Goal: Task Accomplishment & Management: Complete application form

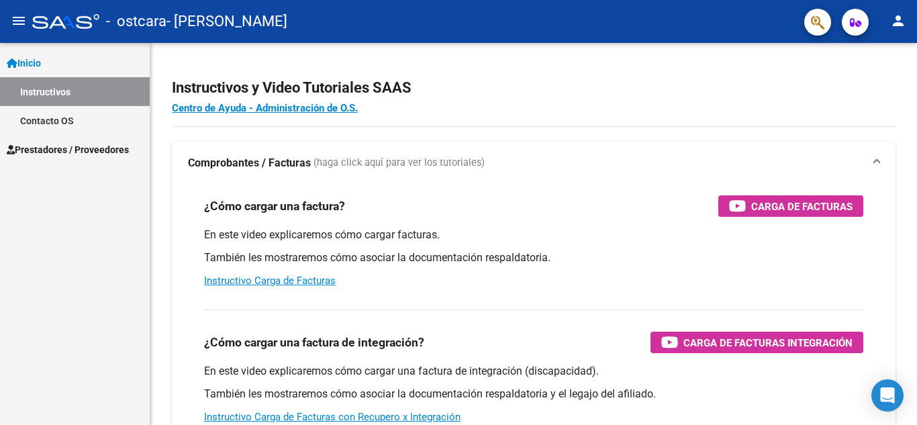
click at [69, 152] on span "Prestadores / Proveedores" at bounding box center [68, 149] width 122 height 15
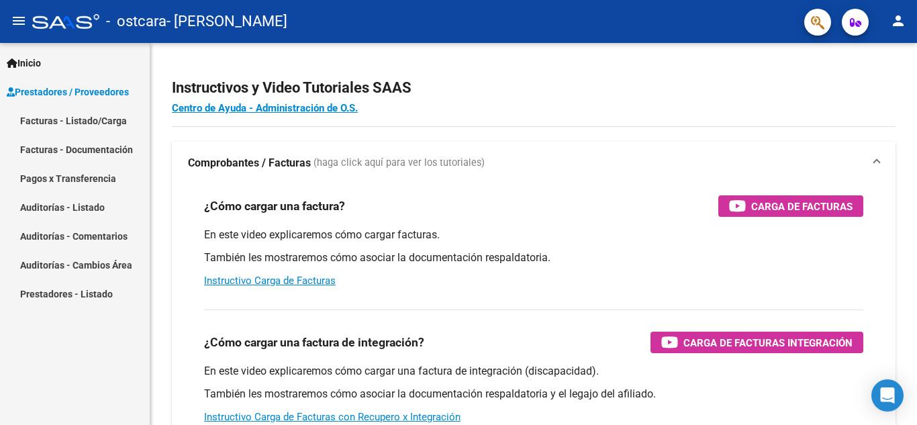
click at [78, 182] on link "Pagos x Transferencia" at bounding box center [75, 178] width 150 height 29
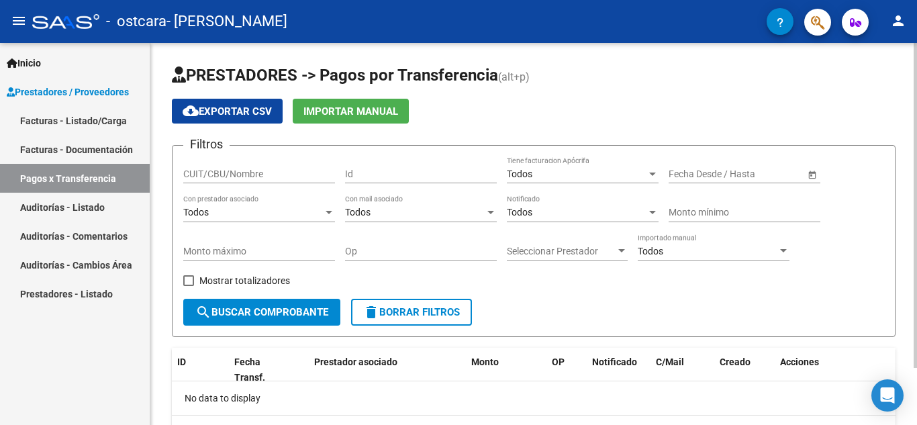
click at [265, 168] on input "CUIT/CBU/Nombre" at bounding box center [259, 173] width 152 height 11
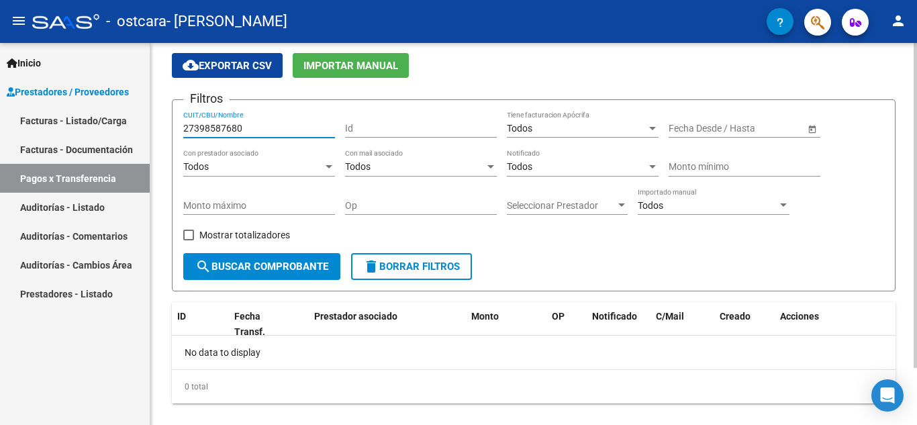
scroll to position [67, 0]
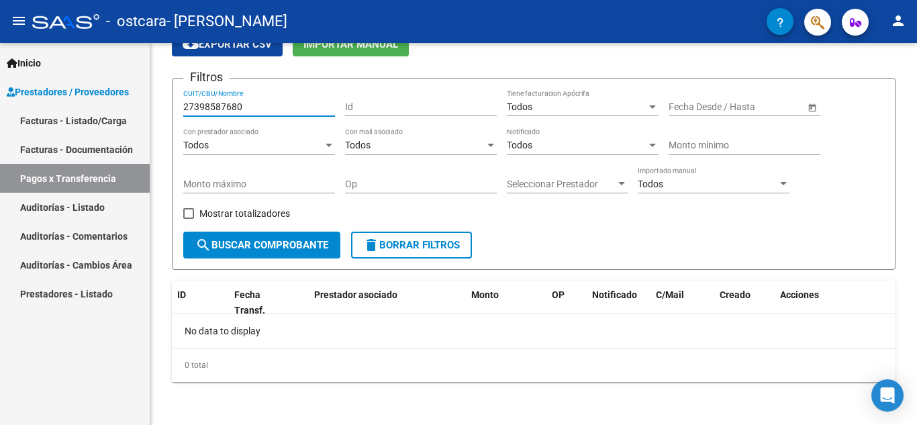
type input "27398587680"
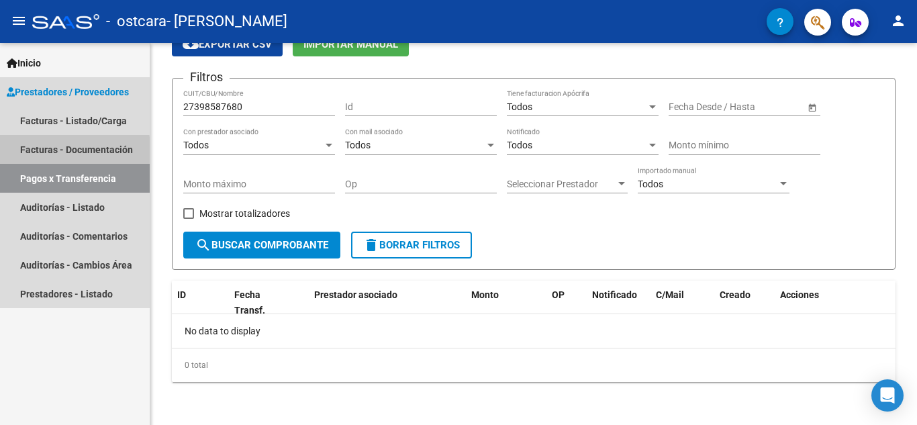
click at [58, 152] on link "Facturas - Documentación" at bounding box center [75, 149] width 150 height 29
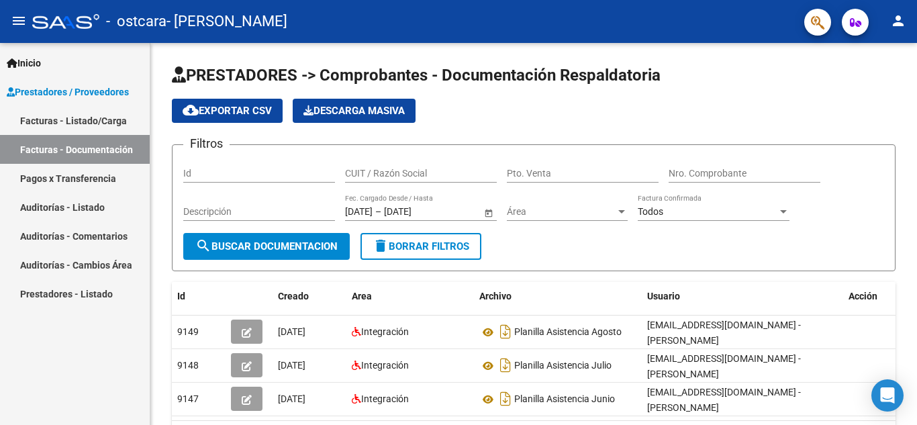
click at [63, 130] on link "Facturas - Listado/Carga" at bounding box center [75, 120] width 150 height 29
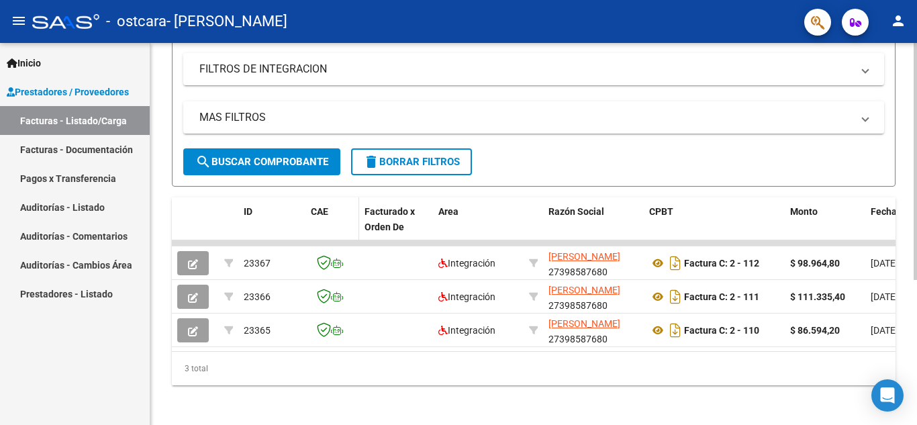
scroll to position [234, 0]
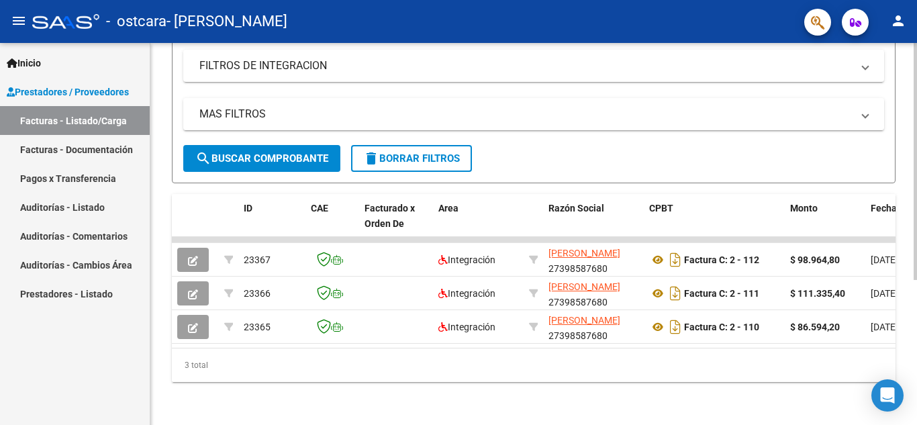
click at [812, 349] on div "3 total" at bounding box center [534, 365] width 724 height 34
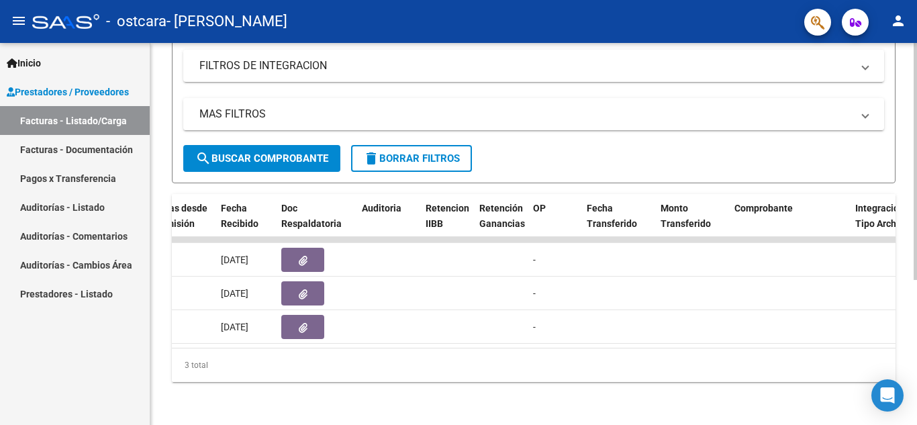
scroll to position [0, 0]
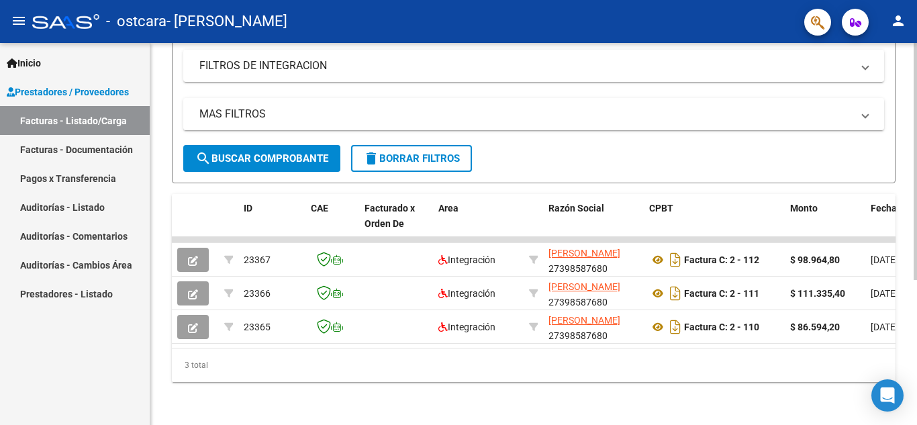
click at [607, 335] on datatable-selection "23367 Integración [PERSON_NAME] 27398587680 Factura C: 2 - 112 $ 98.964,80 [DAT…" at bounding box center [534, 340] width 724 height 11
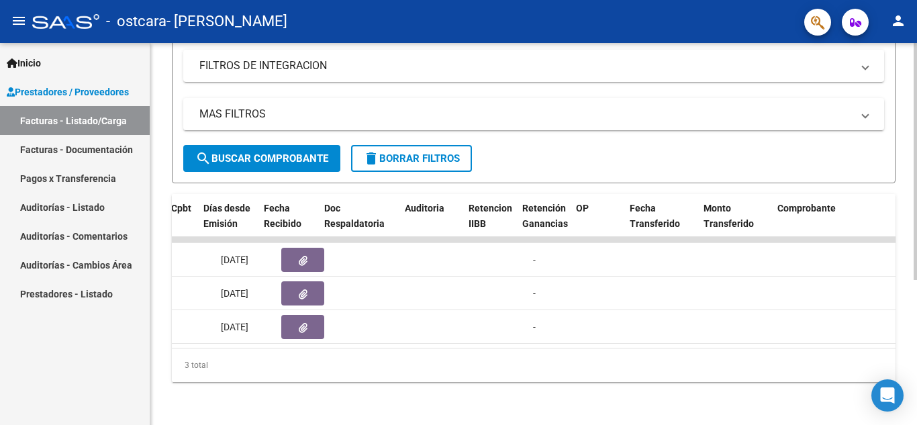
scroll to position [0, 803]
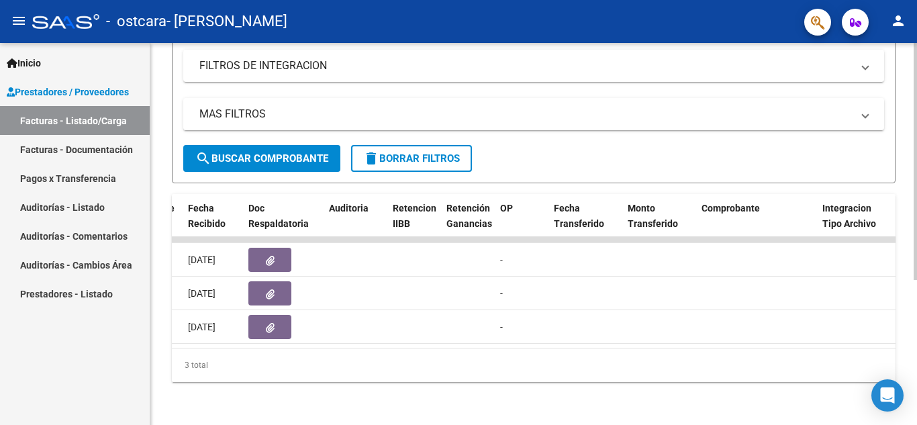
drag, startPoint x: 532, startPoint y: 368, endPoint x: 577, endPoint y: 377, distance: 46.5
click at [571, 375] on div "3 total" at bounding box center [534, 365] width 724 height 34
click at [579, 377] on div "3 total" at bounding box center [534, 365] width 724 height 34
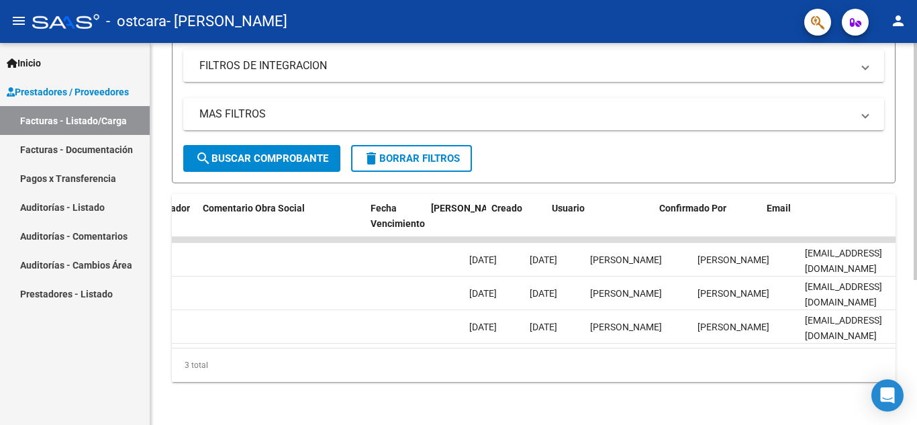
scroll to position [0, 2106]
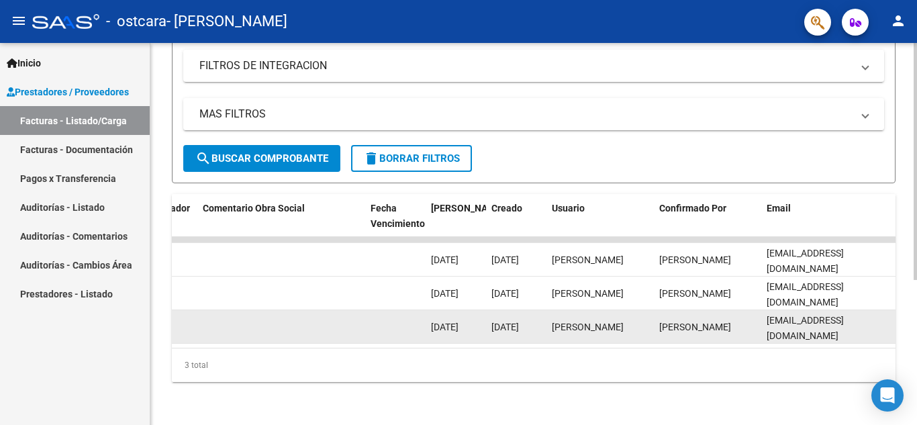
click at [385, 312] on datatable-body-cell at bounding box center [395, 326] width 60 height 33
drag, startPoint x: 807, startPoint y: 334, endPoint x: 536, endPoint y: 322, distance: 270.7
click at [536, 322] on datatable-body "23367 Integración [PERSON_NAME] 27398587680 Factura C: 2 - 112 $ 98.964,80 [DAT…" at bounding box center [534, 292] width 724 height 111
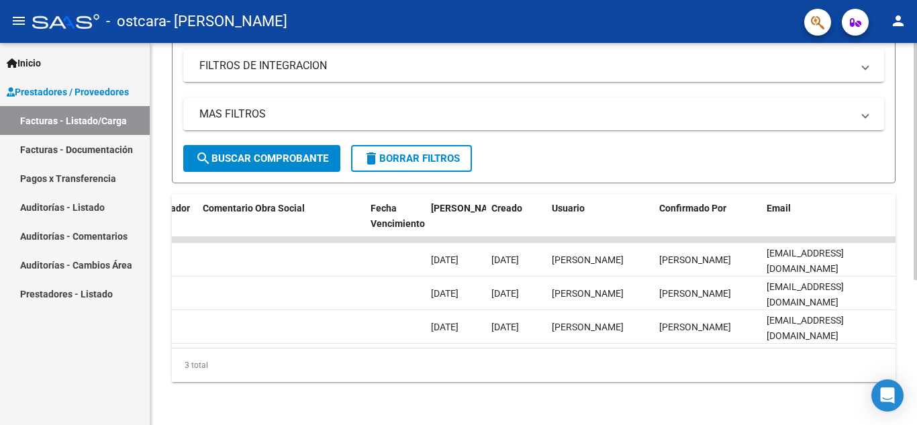
click at [336, 336] on datatable-body "23367 Integración [PERSON_NAME] 27398587680 Factura C: 2 - 112 $ 98.964,80 [DAT…" at bounding box center [534, 292] width 724 height 111
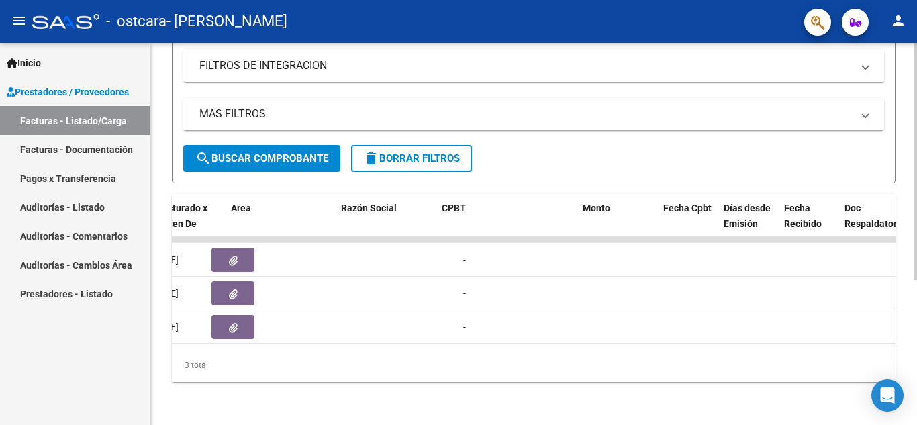
scroll to position [0, 207]
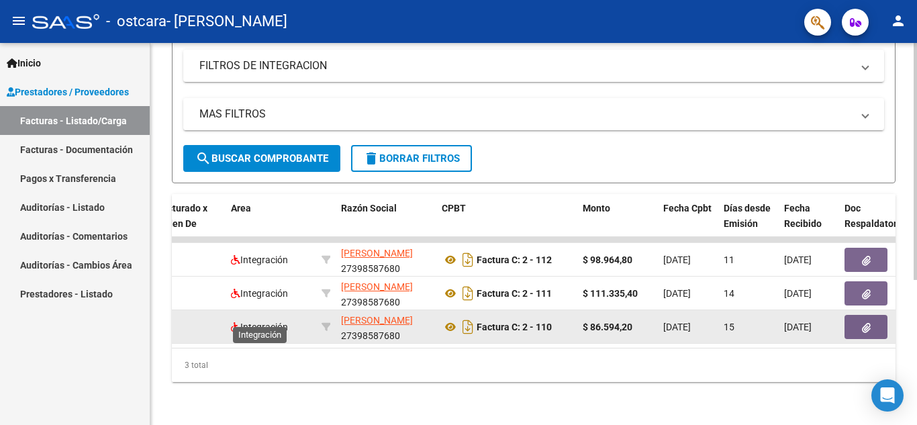
click at [285, 322] on span "Integración" at bounding box center [259, 327] width 57 height 11
click at [509, 316] on div "Factura C: 2 - 110" at bounding box center [507, 326] width 130 height 21
click at [477, 322] on strong "Factura C: 2 - 110" at bounding box center [514, 327] width 75 height 11
click at [861, 315] on button "button" at bounding box center [865, 327] width 43 height 24
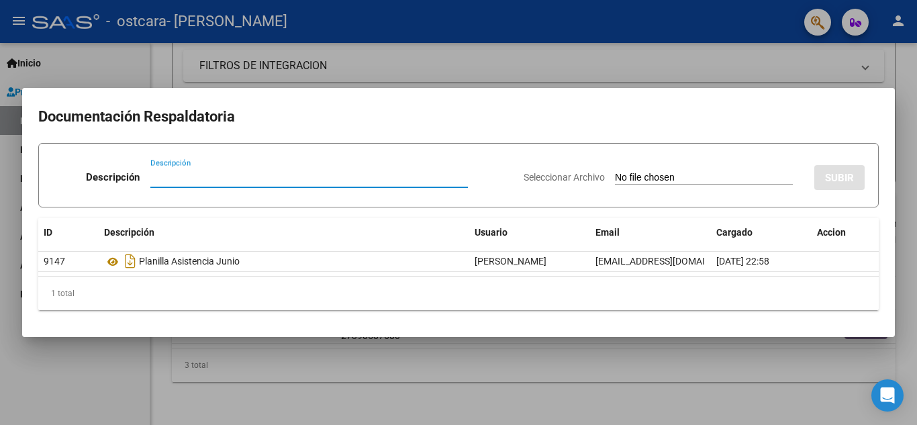
click at [712, 75] on div at bounding box center [458, 212] width 917 height 425
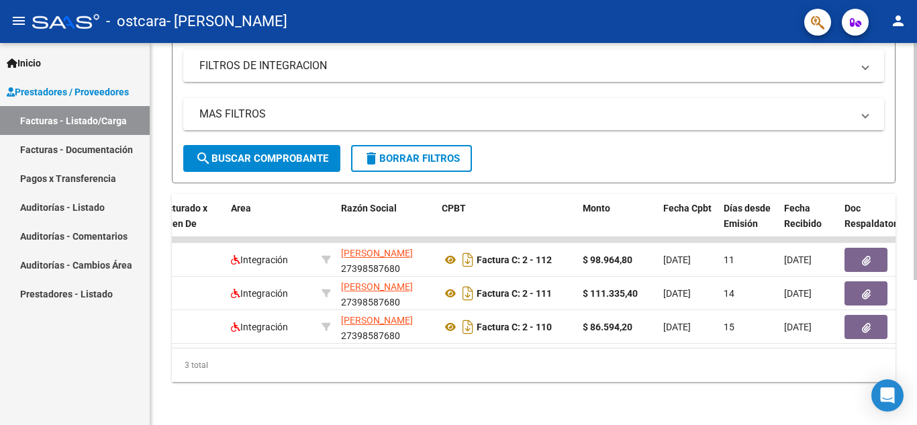
click at [352, 335] on datatable-selection "23367 Integración [PERSON_NAME] 27398587680 Factura C: 2 - 112 $ 98.964,80 [DAT…" at bounding box center [326, 340] width 724 height 11
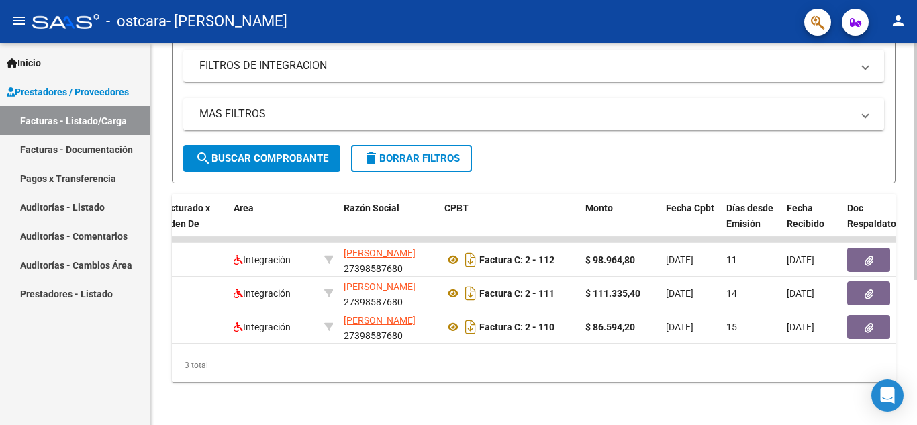
scroll to position [0, 0]
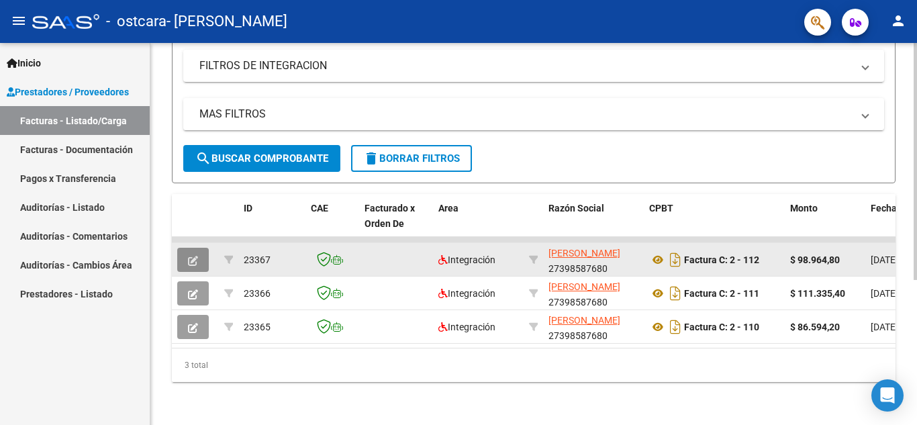
click at [191, 256] on icon "button" at bounding box center [193, 261] width 10 height 10
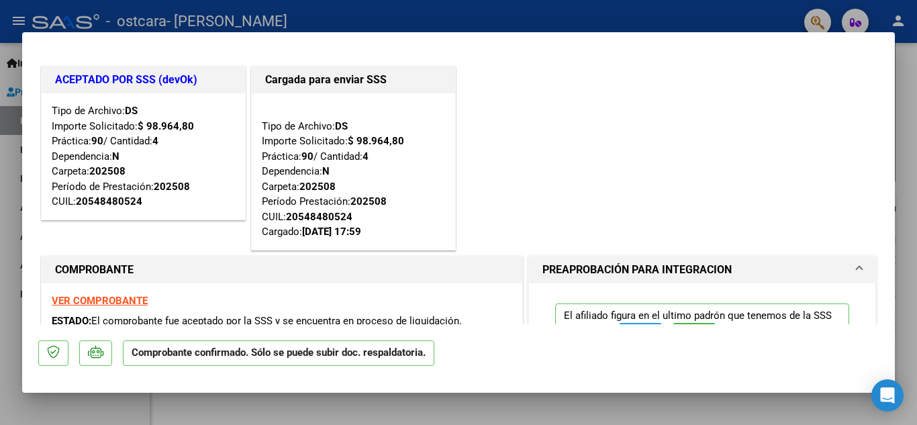
click at [916, 168] on div at bounding box center [458, 212] width 917 height 425
click at [916, 168] on div at bounding box center [915, 234] width 3 height 382
type input "$ 0,00"
